Goal: Find specific fact: Find specific fact

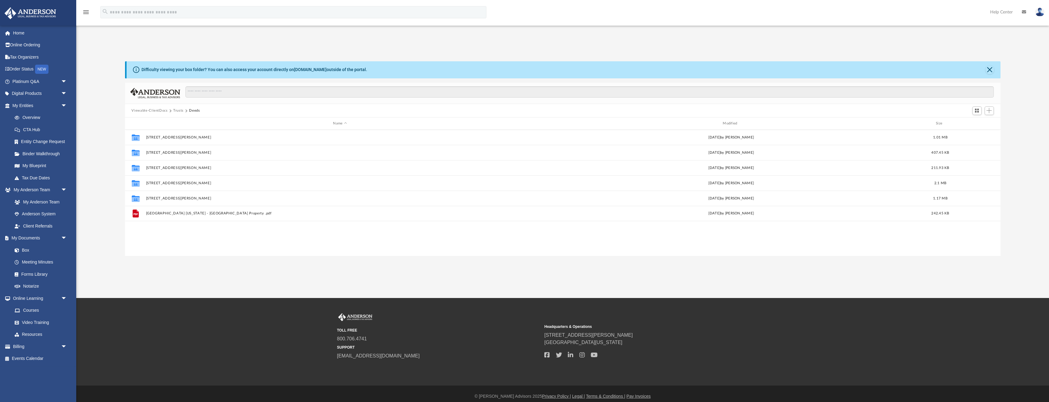
scroll to position [139, 876]
click at [24, 253] on link "Box" at bounding box center [43, 250] width 68 height 12
click at [37, 115] on link "Overview" at bounding box center [43, 118] width 68 height 12
click at [20, 55] on link "Tax Organizers" at bounding box center [40, 57] width 72 height 12
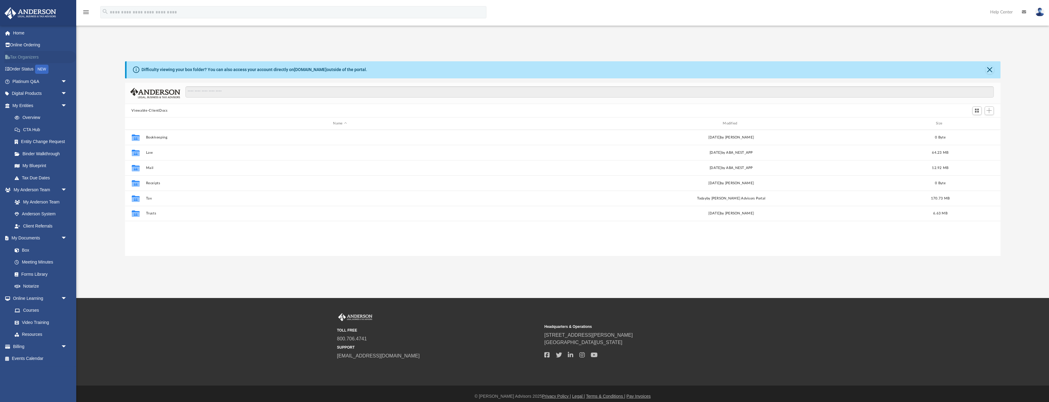
scroll to position [2, 0]
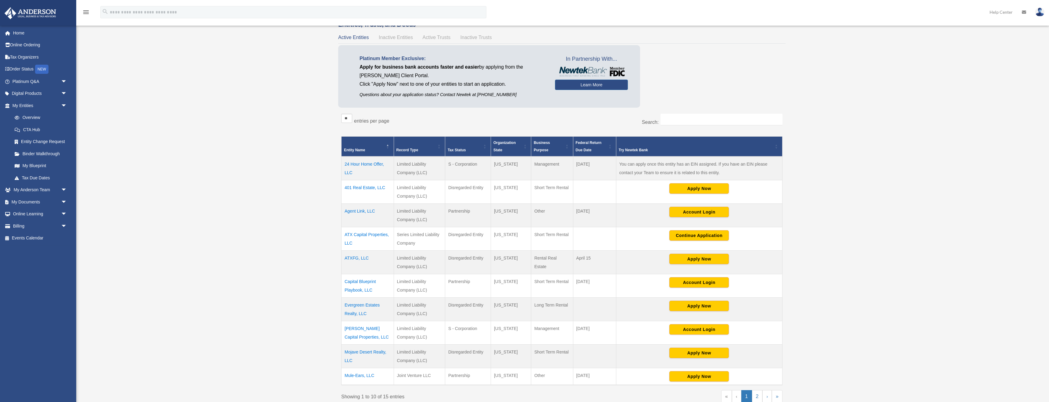
scroll to position [43, 0]
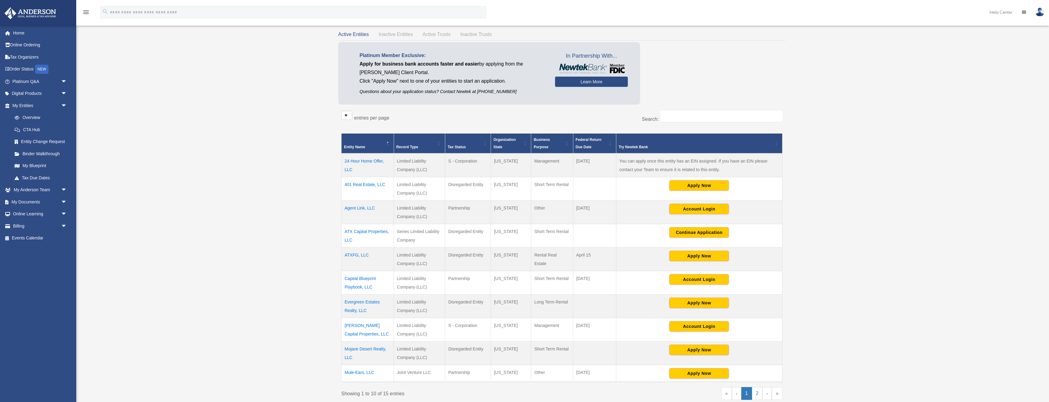
click at [366, 277] on td "Capital Blueprint Playbook, LLC" at bounding box center [368, 282] width 52 height 23
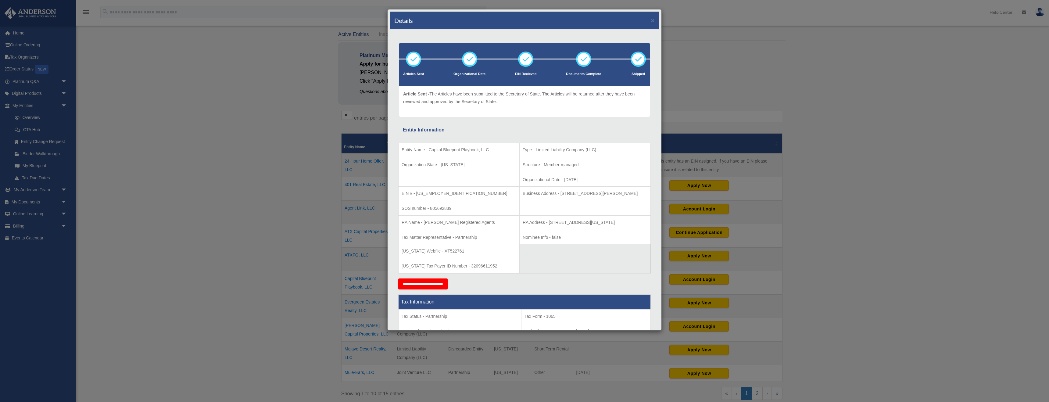
click at [433, 193] on p "EIN # - [US_EMPLOYER_IDENTIFICATION_NUMBER]" at bounding box center [459, 194] width 115 height 8
click at [433, 193] on p "EIN # - 99-4763447" at bounding box center [459, 194] width 115 height 8
click at [446, 194] on p "EIN # - 99-4763447" at bounding box center [459, 194] width 115 height 8
drag, startPoint x: 441, startPoint y: 193, endPoint x: 416, endPoint y: 193, distance: 24.7
click at [416, 193] on p "EIN # - 99-4763447" at bounding box center [459, 194] width 115 height 8
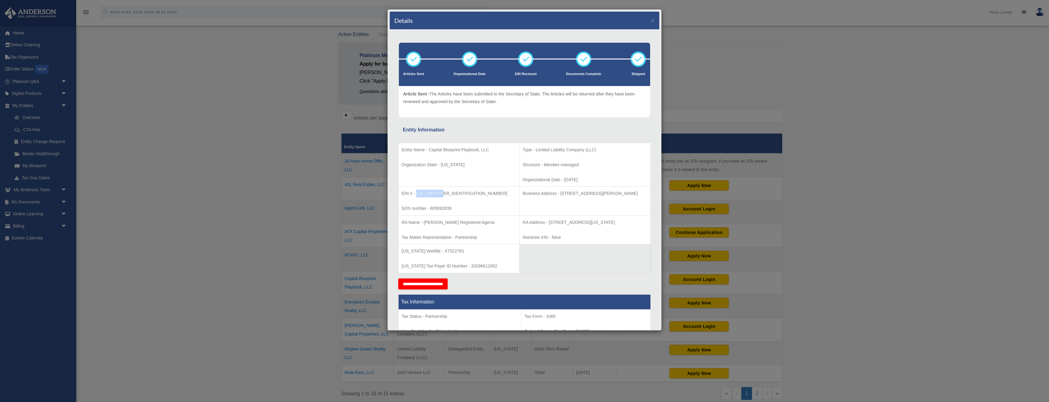
copy p "99-4763447"
